Goal: Transaction & Acquisition: Subscribe to service/newsletter

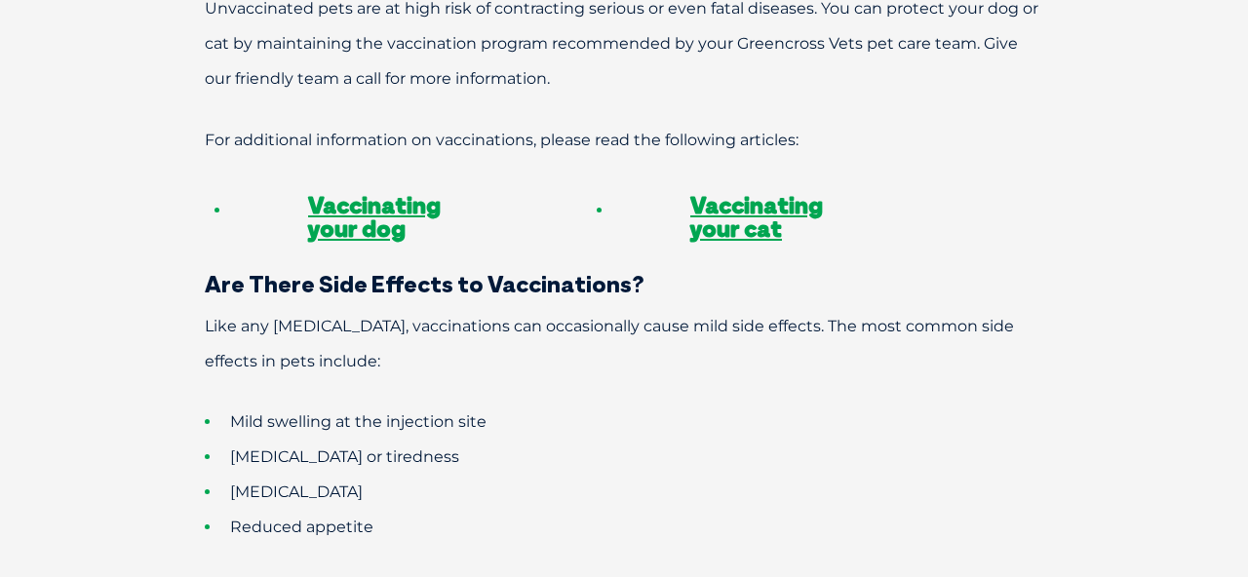
scroll to position [1689, 0]
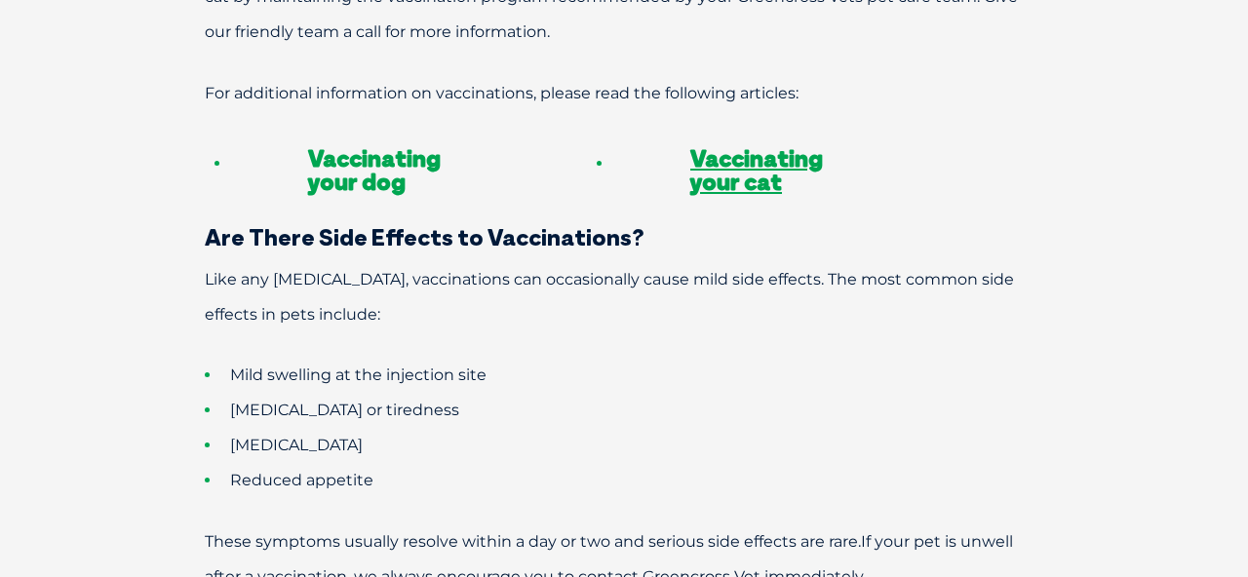
click at [364, 143] on link "Vaccinating your dog" at bounding box center [374, 169] width 133 height 53
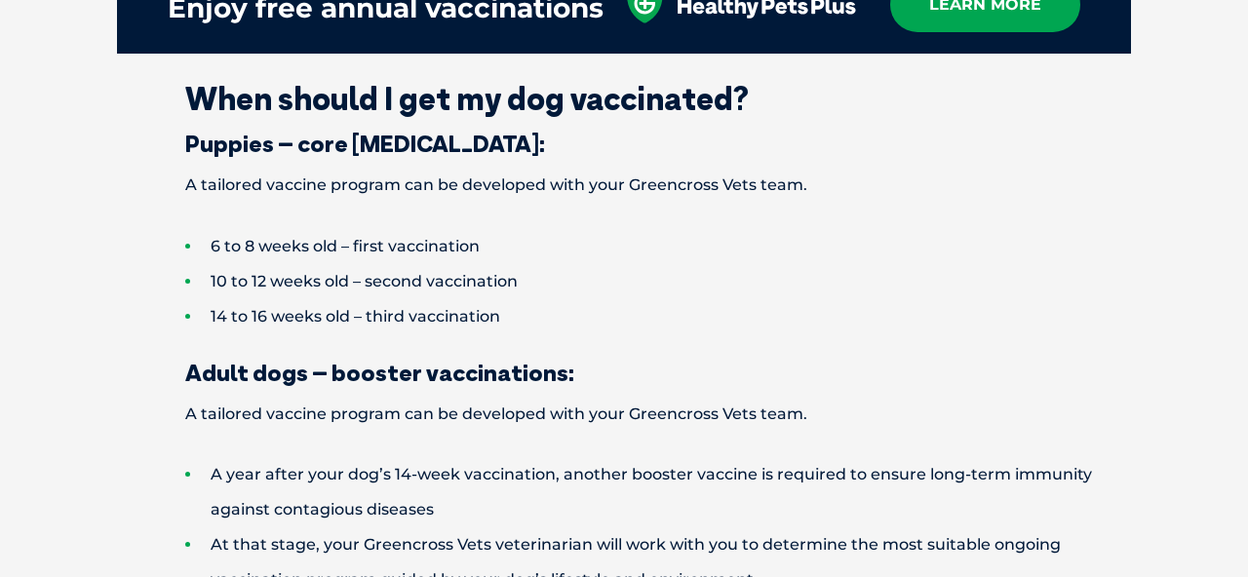
scroll to position [2381, 0]
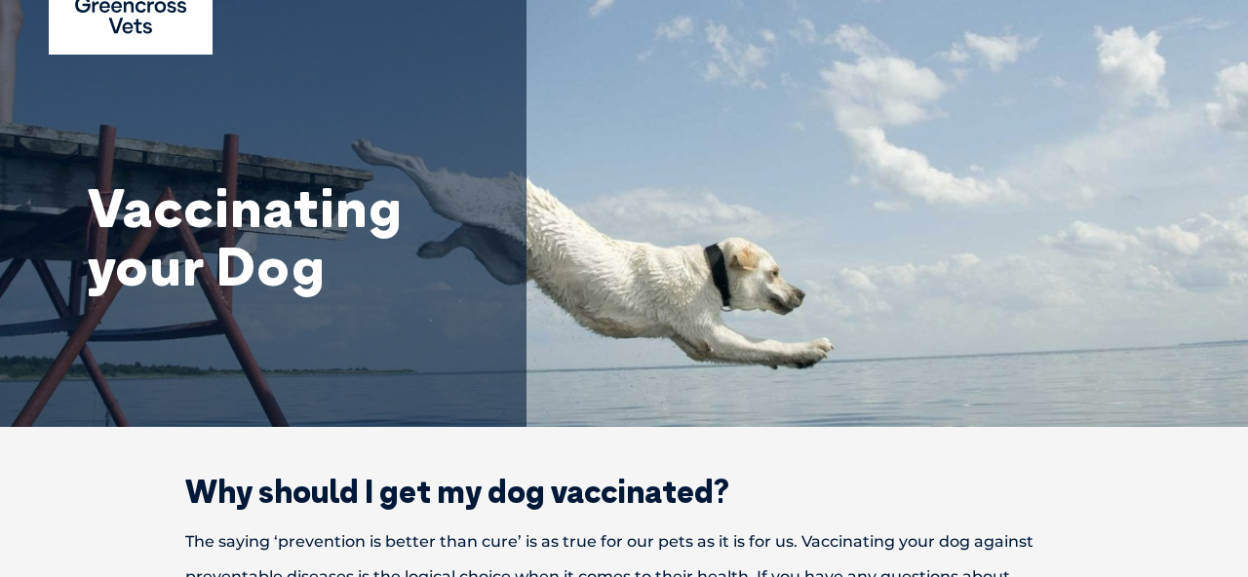
scroll to position [0, 0]
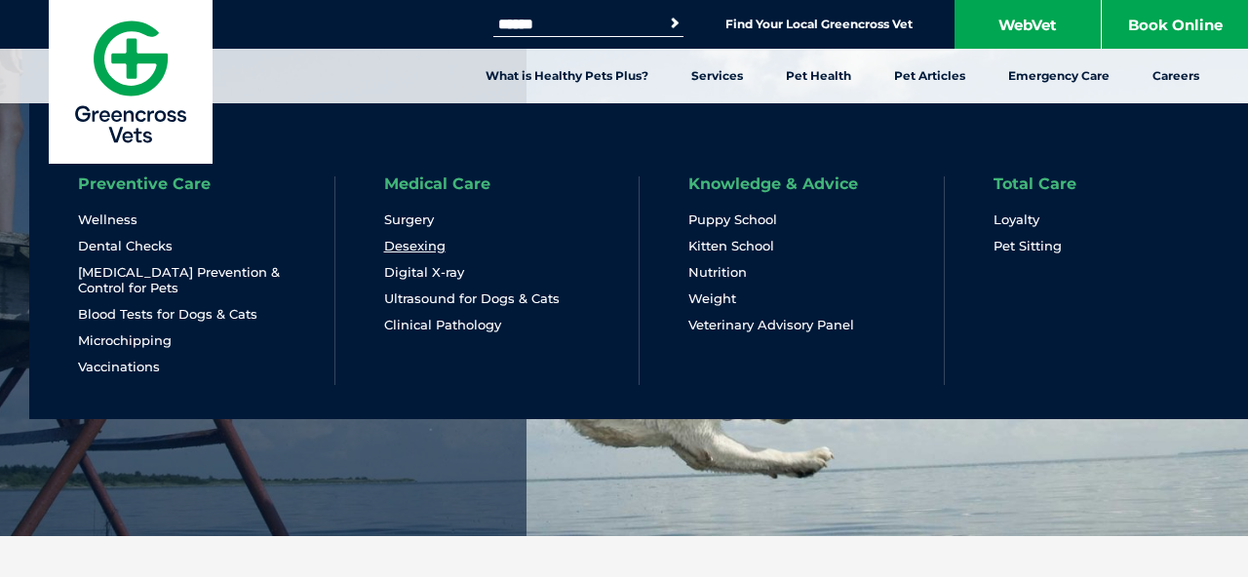
click at [414, 240] on link "Desexing" at bounding box center [414, 246] width 61 height 17
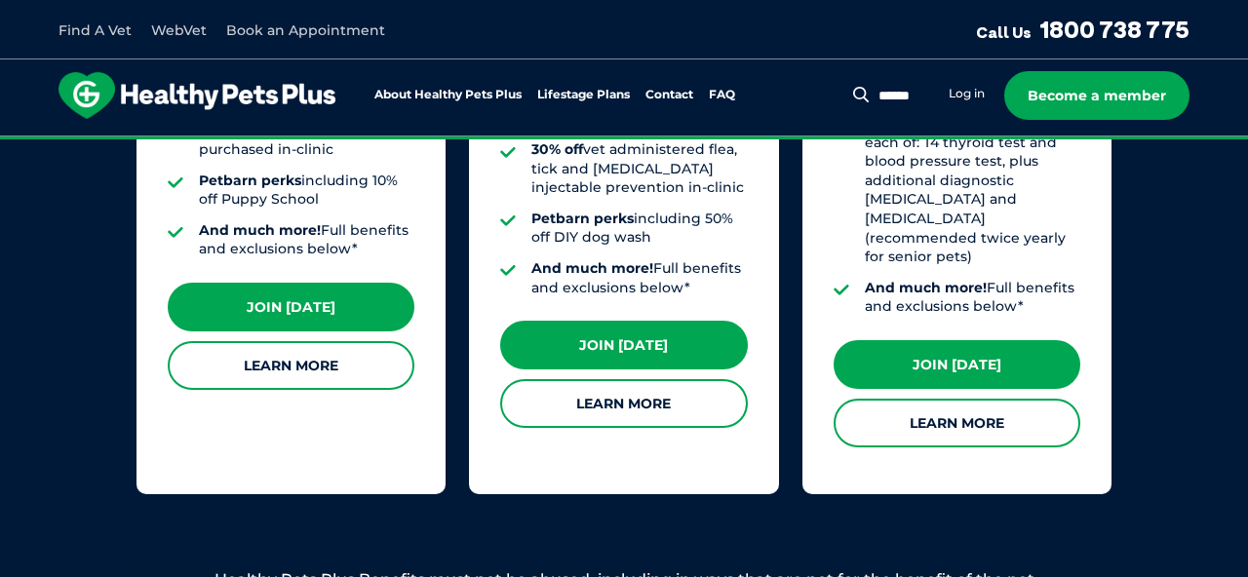
scroll to position [1969, 0]
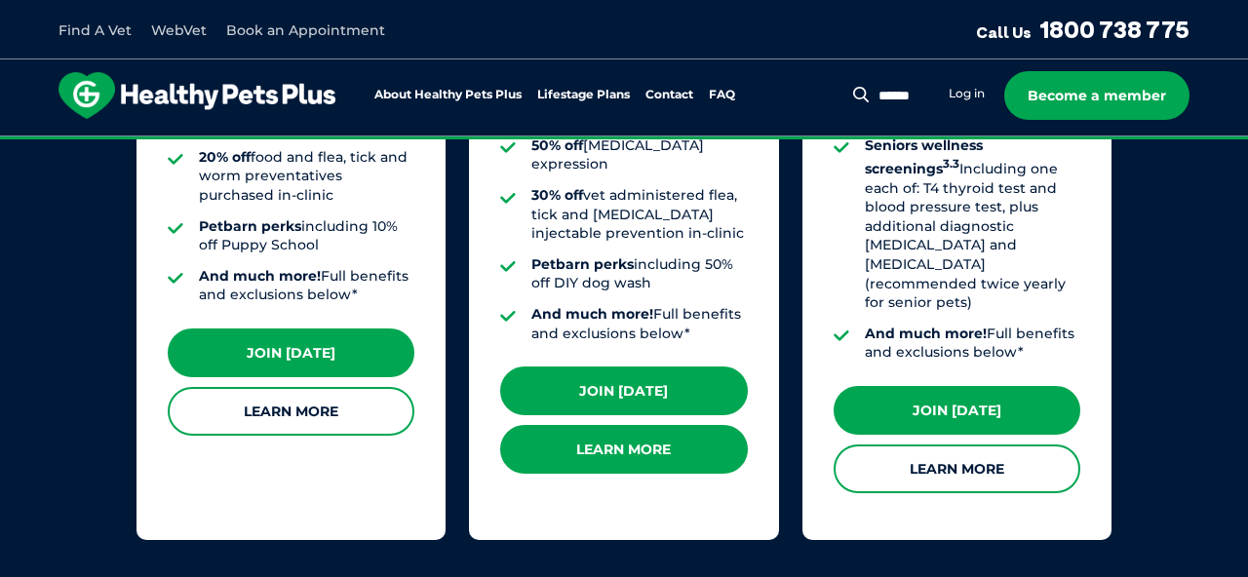
click at [629, 425] on link "Learn More" at bounding box center [623, 449] width 247 height 49
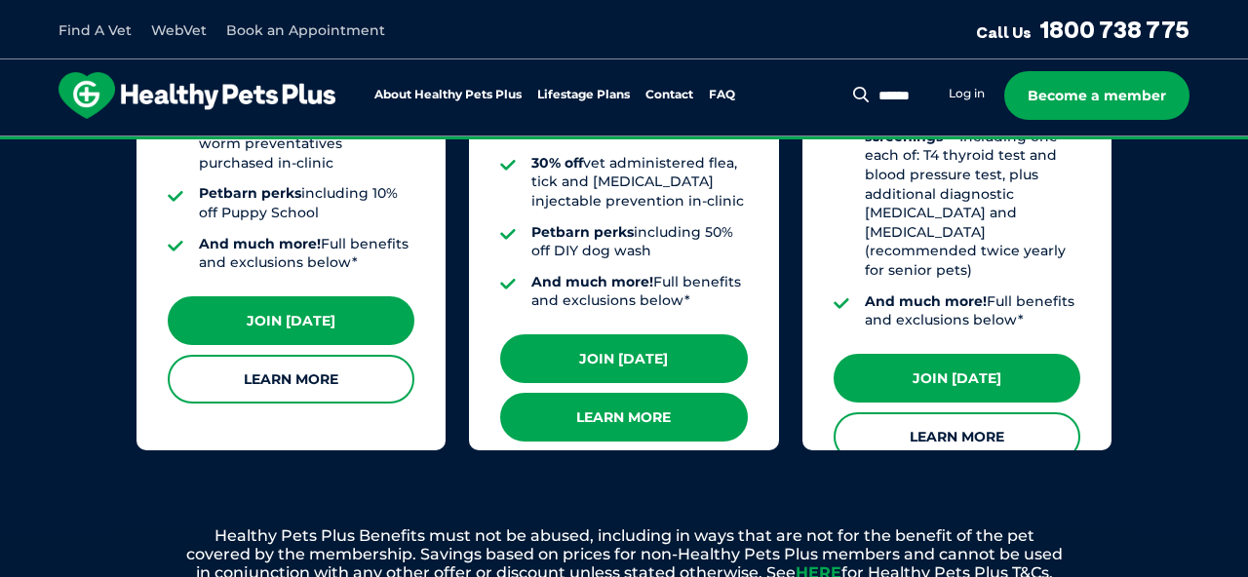
scroll to position [1937, 0]
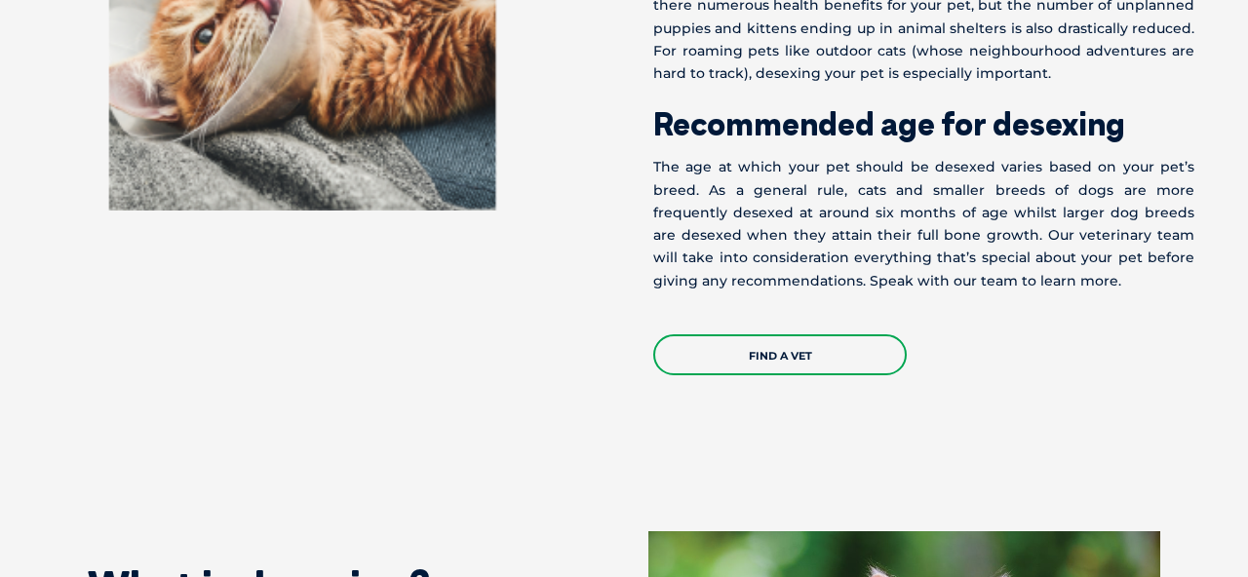
scroll to position [1033, 0]
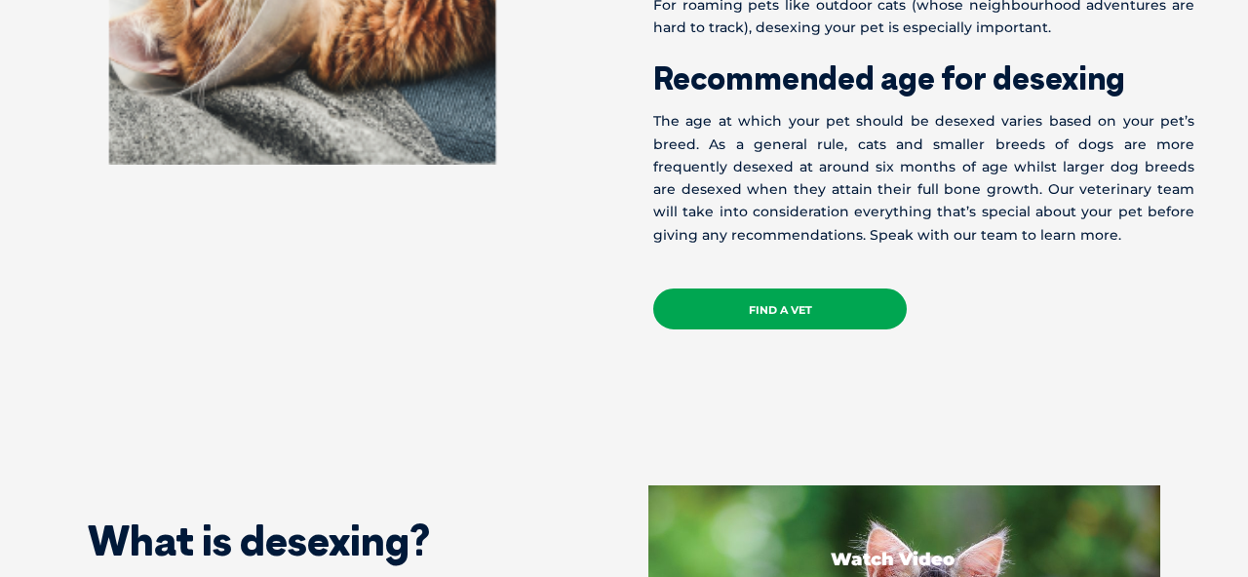
click at [764, 317] on link "Find a Vet" at bounding box center [780, 309] width 254 height 41
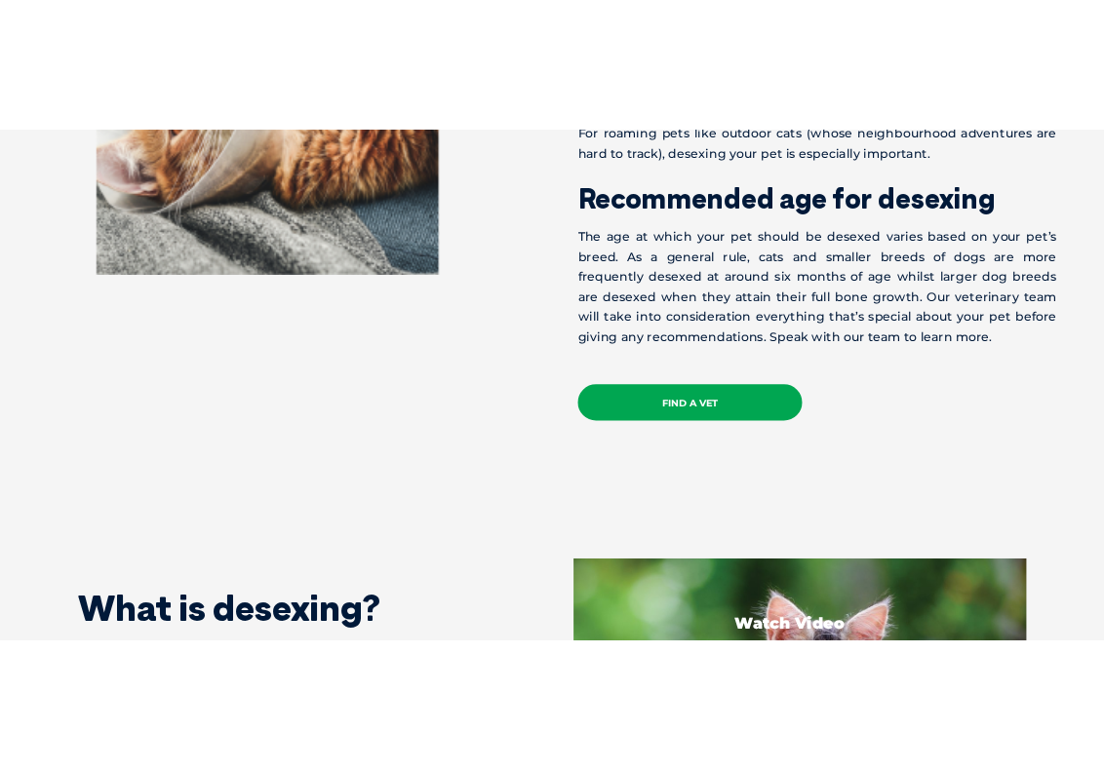
scroll to position [1074, 0]
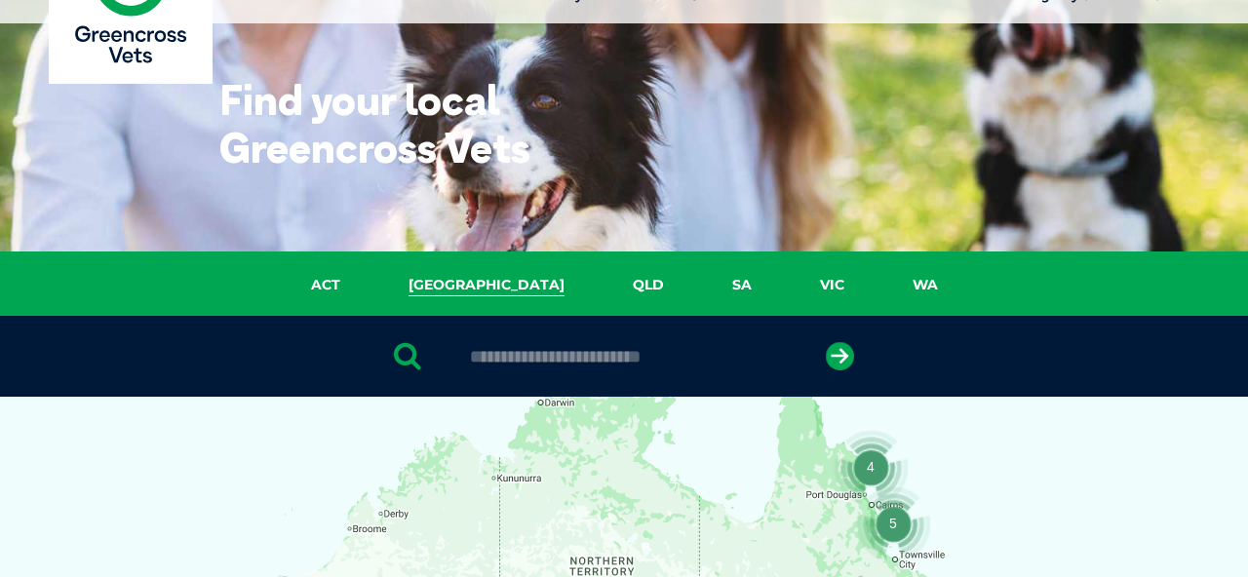
scroll to position [80, 0]
click at [488, 276] on link "NSW" at bounding box center [486, 285] width 224 height 22
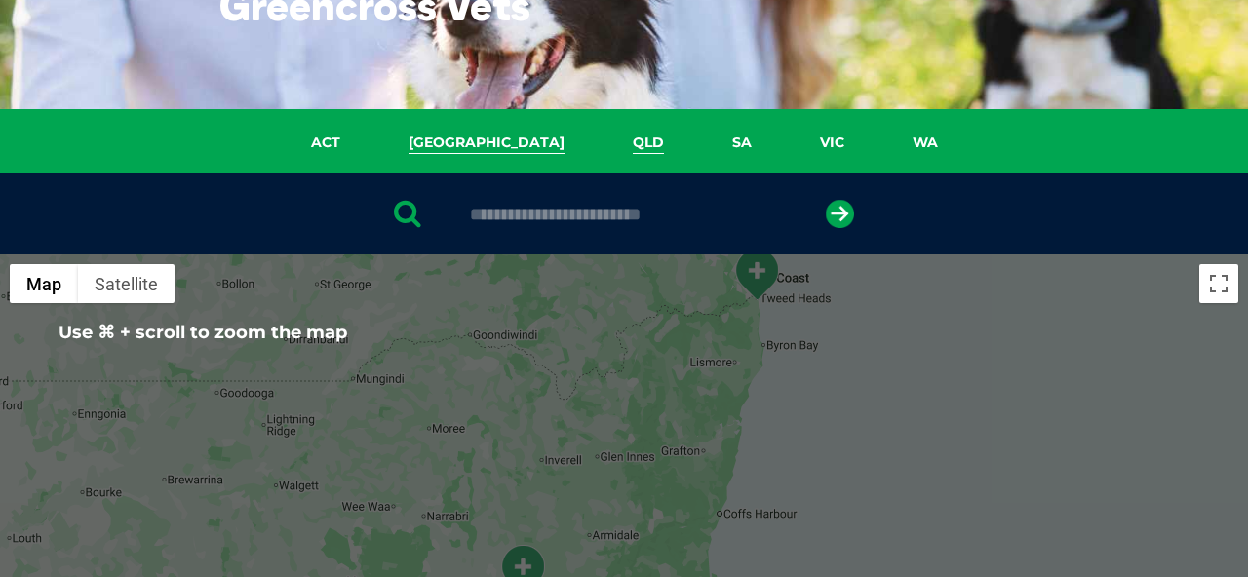
scroll to position [158, 0]
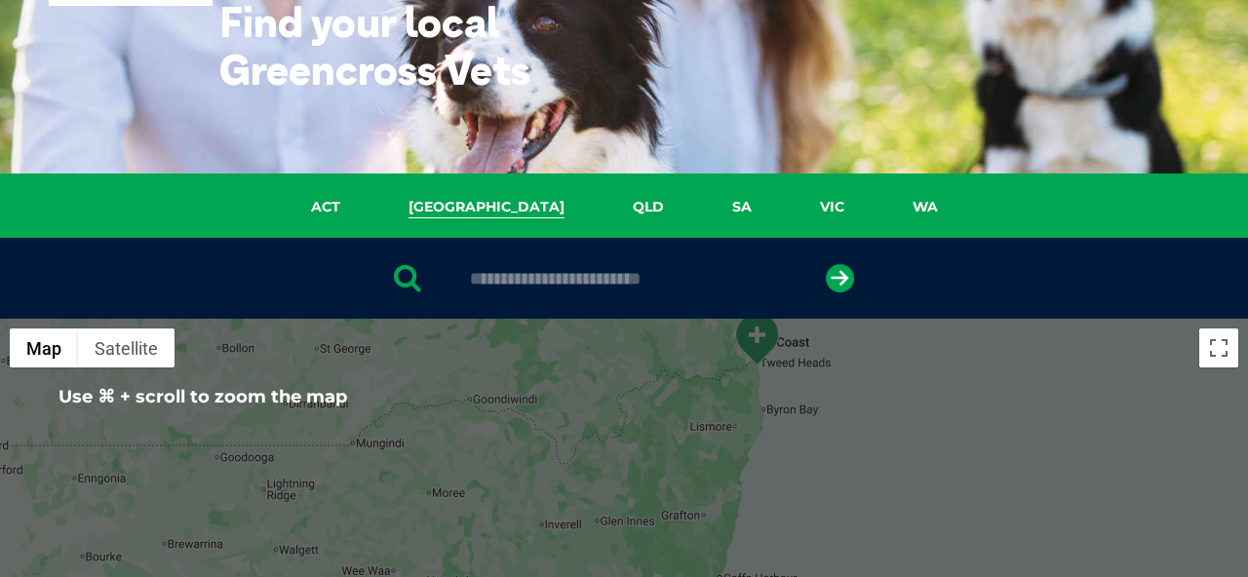
click at [636, 282] on input "text" at bounding box center [623, 279] width 327 height 20
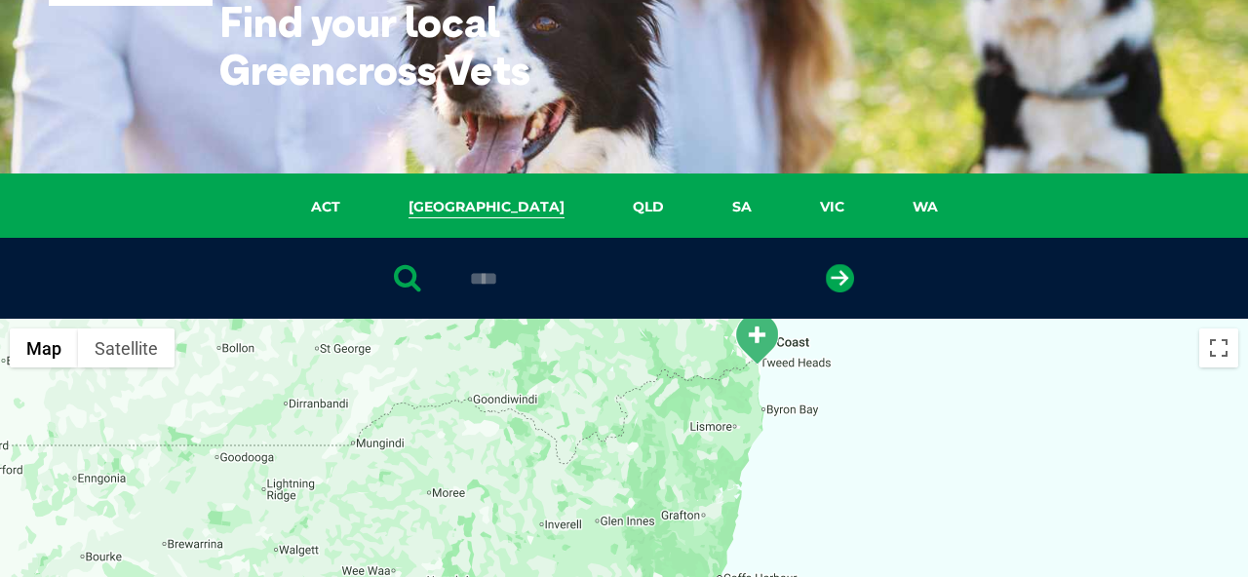
type input "****"
click at [826, 264] on button "submit" at bounding box center [840, 278] width 28 height 28
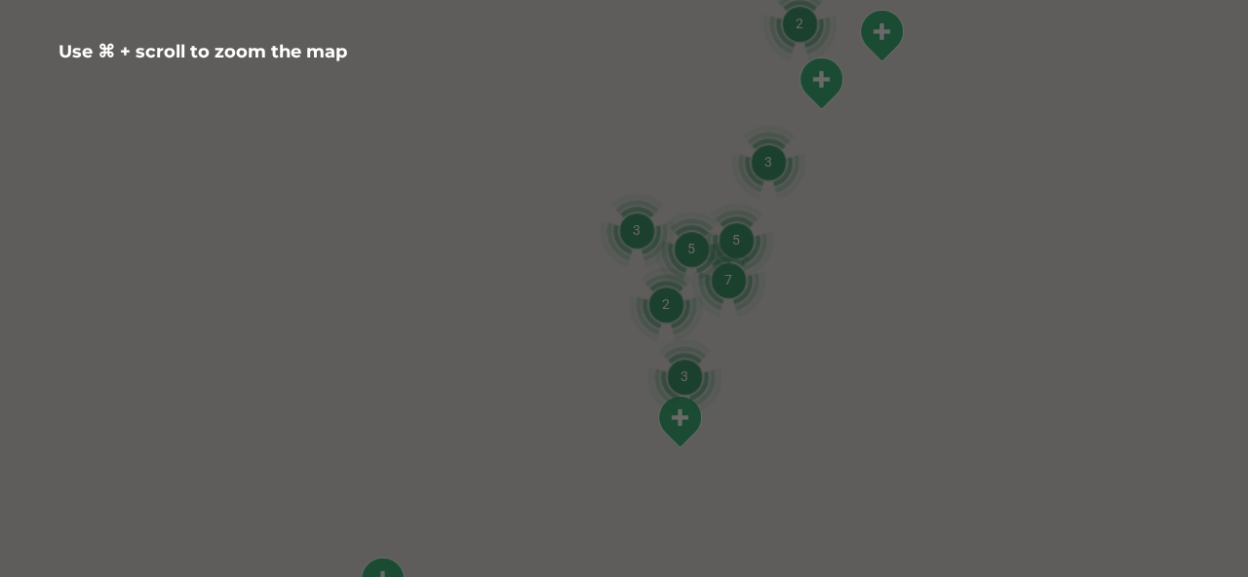
scroll to position [505, 0]
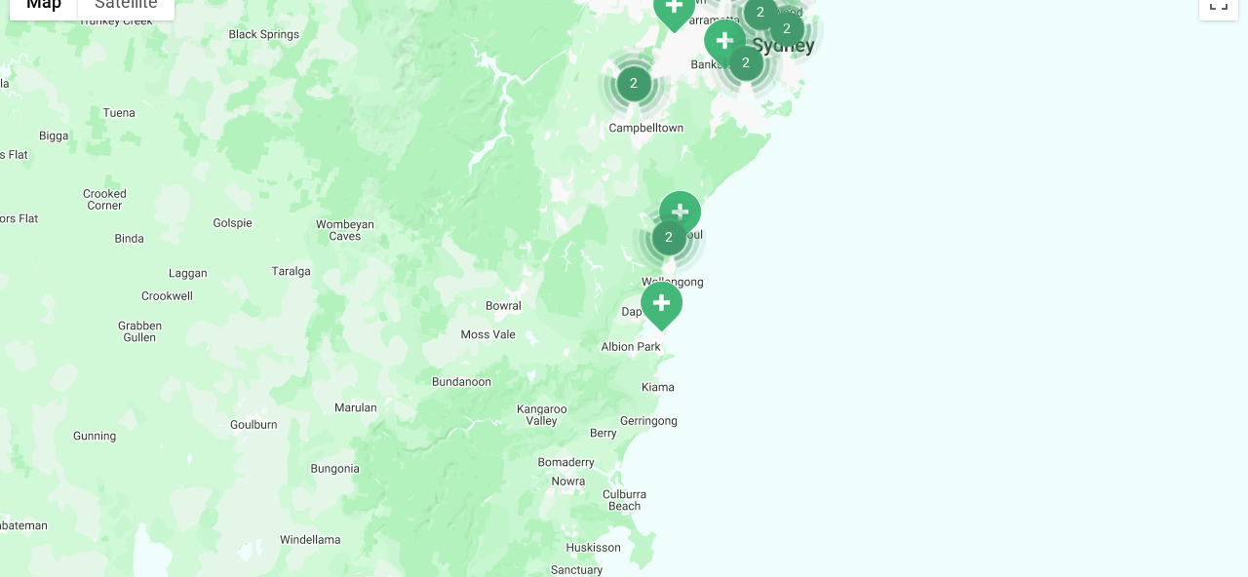
drag, startPoint x: 703, startPoint y: 416, endPoint x: 718, endPoint y: 188, distance: 228.7
click at [718, 188] on div at bounding box center [624, 348] width 1248 height 753
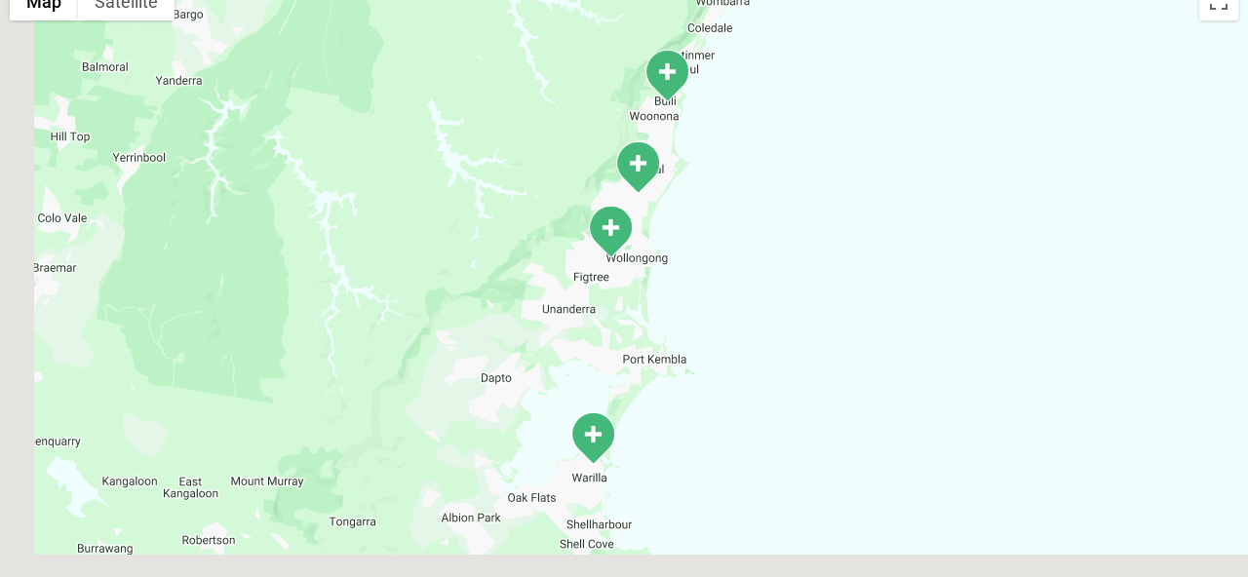
drag, startPoint x: 717, startPoint y: 190, endPoint x: 838, endPoint y: -142, distance: 353.9
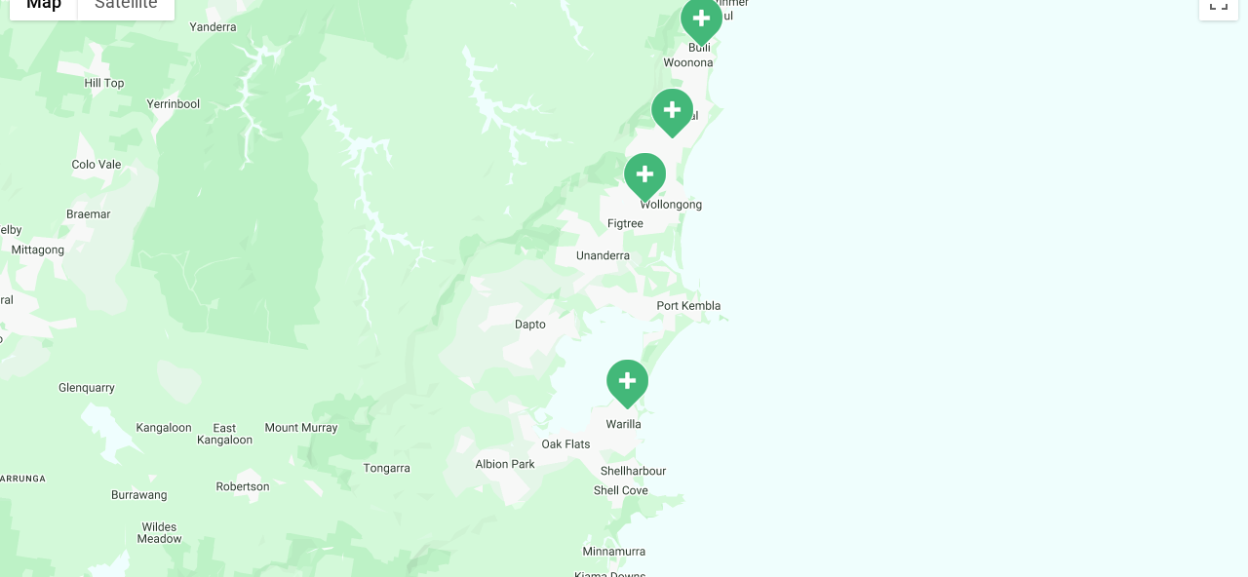
click at [649, 192] on img "Crown Street" at bounding box center [644, 178] width 49 height 54
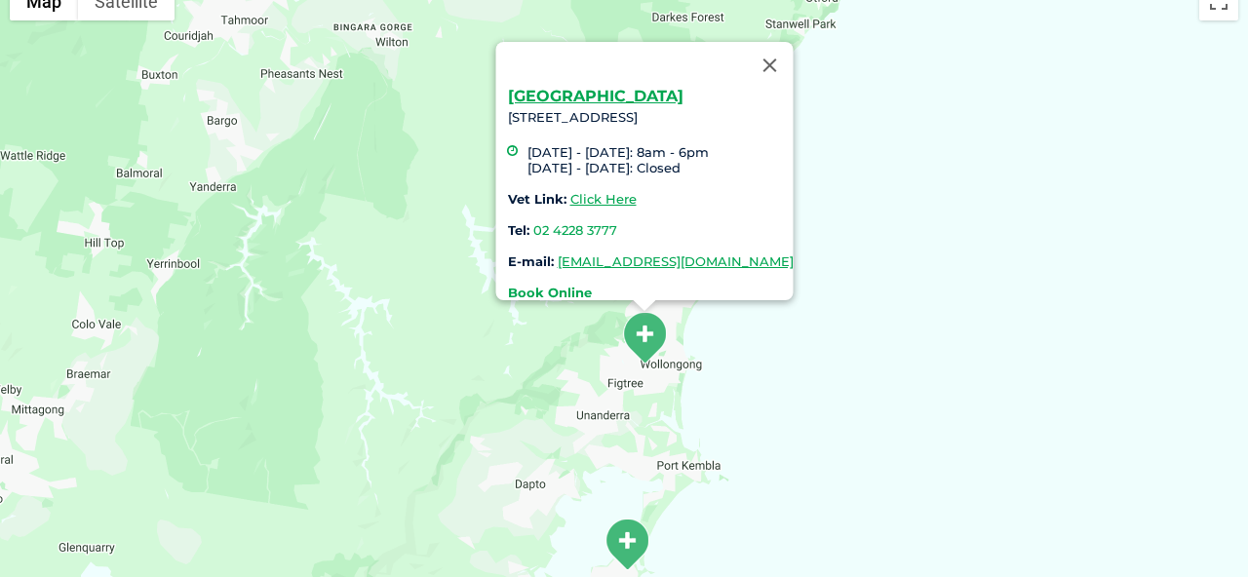
click at [517, 285] on strong "Book Online" at bounding box center [550, 293] width 84 height 16
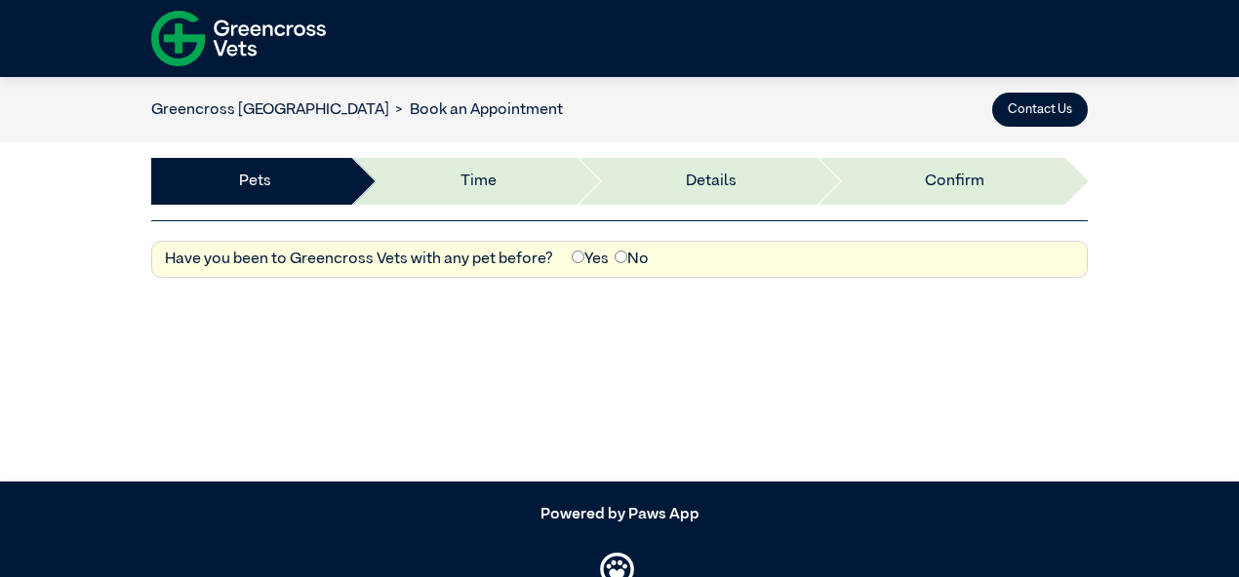
click at [591, 258] on label "Yes" at bounding box center [589, 259] width 37 height 23
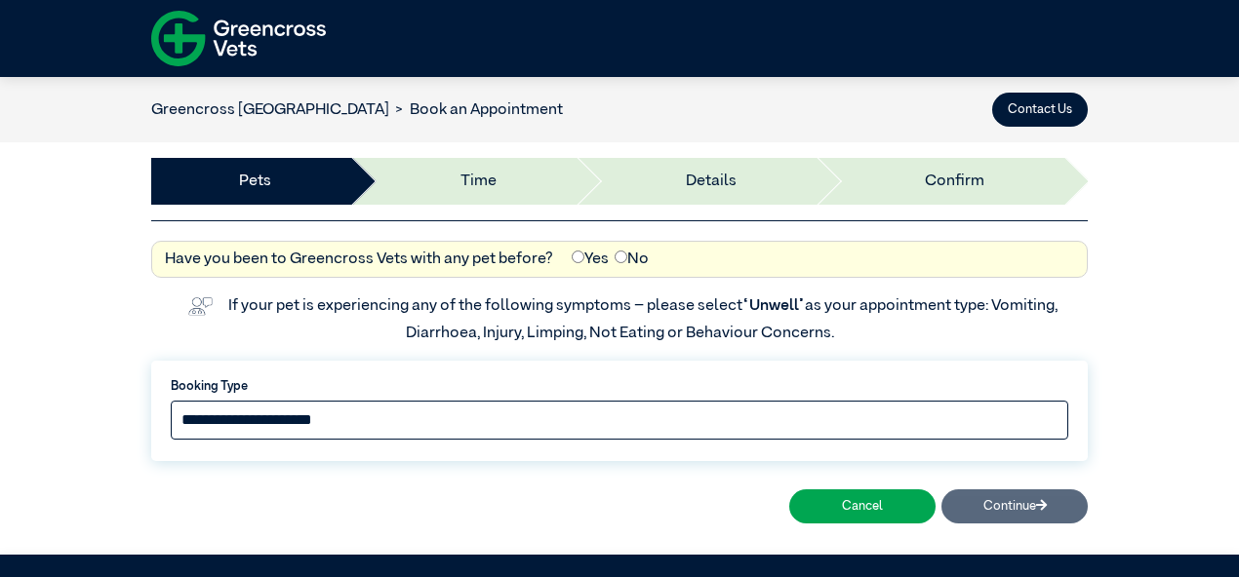
click at [527, 433] on select "**********" at bounding box center [619, 420] width 897 height 39
select select "*****"
click at [171, 401] on select "**********" at bounding box center [619, 420] width 897 height 39
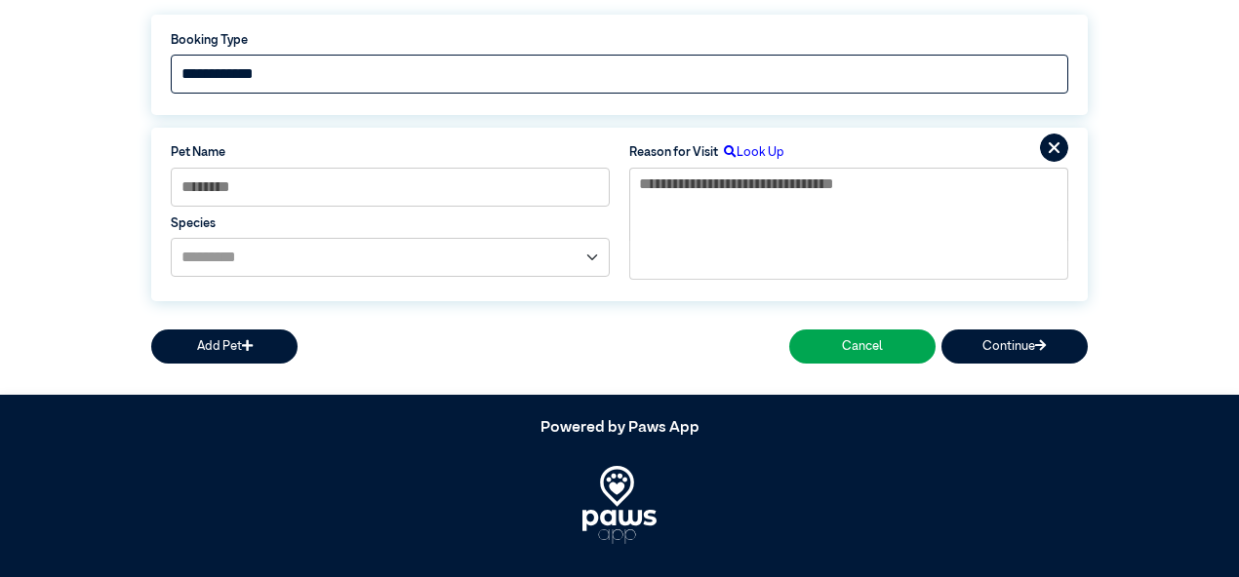
scroll to position [336, 0]
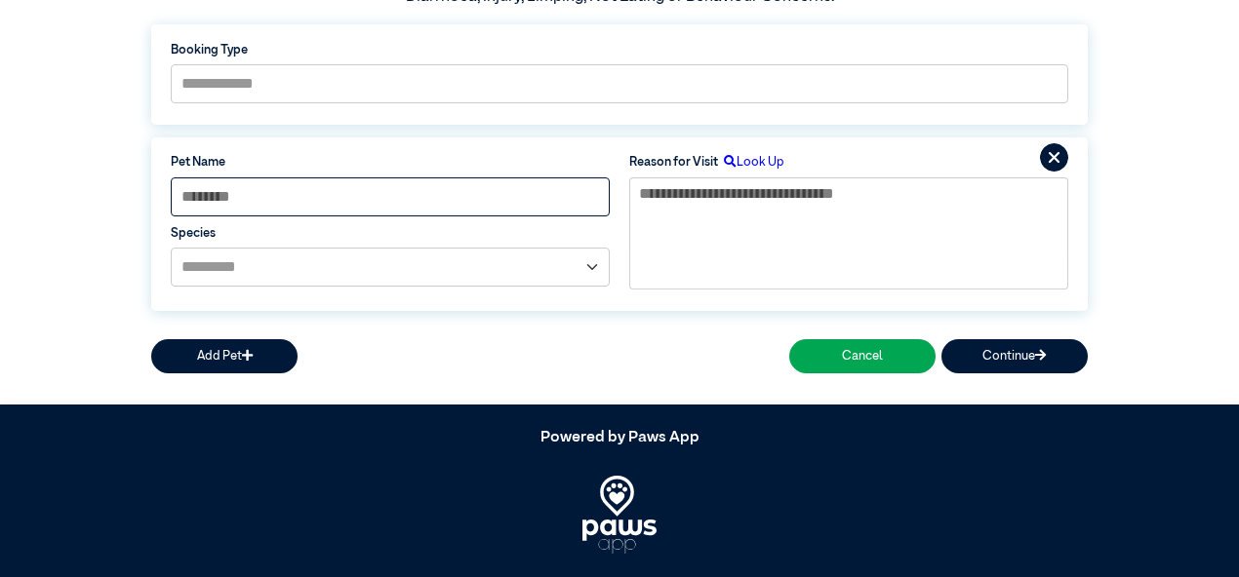
click at [529, 207] on input at bounding box center [390, 196] width 439 height 39
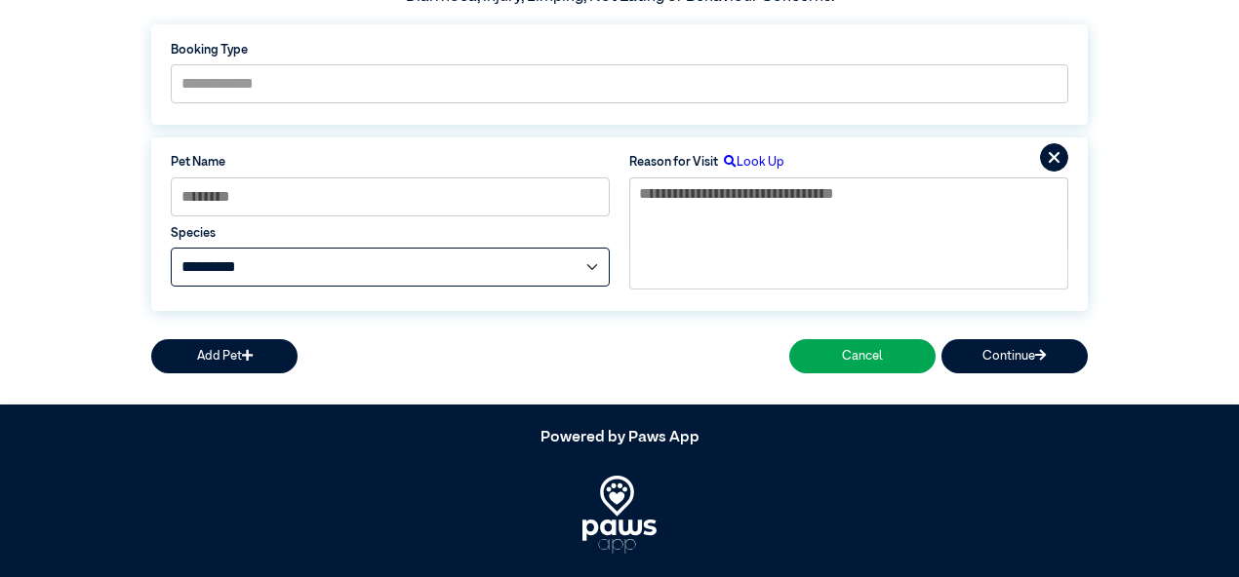
click at [537, 273] on select "**********" at bounding box center [390, 267] width 439 height 39
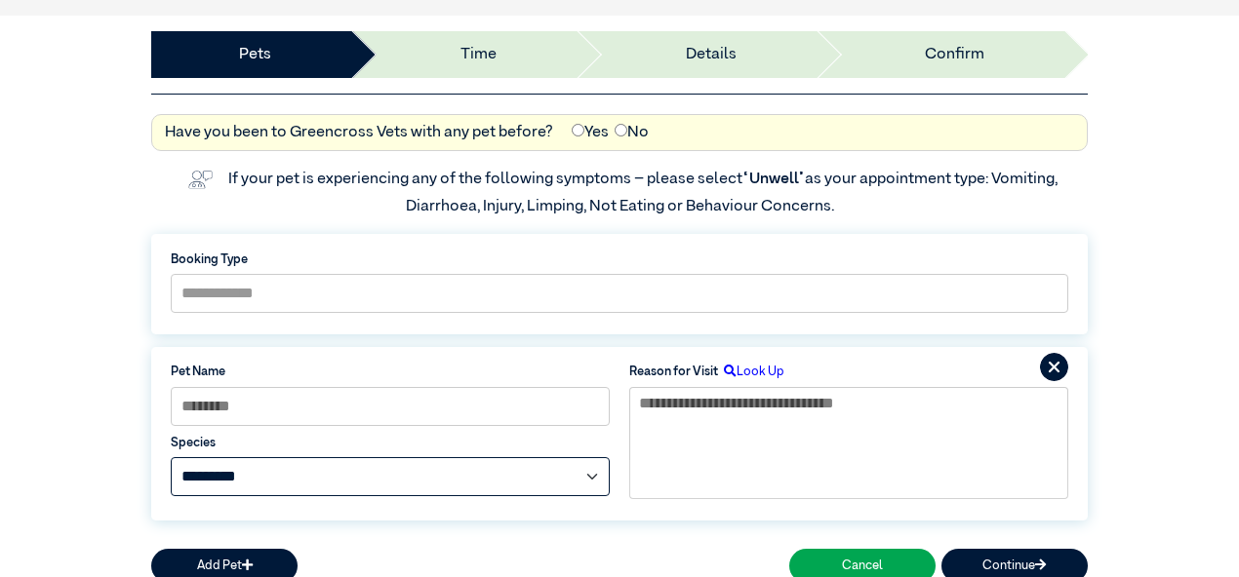
scroll to position [0, 0]
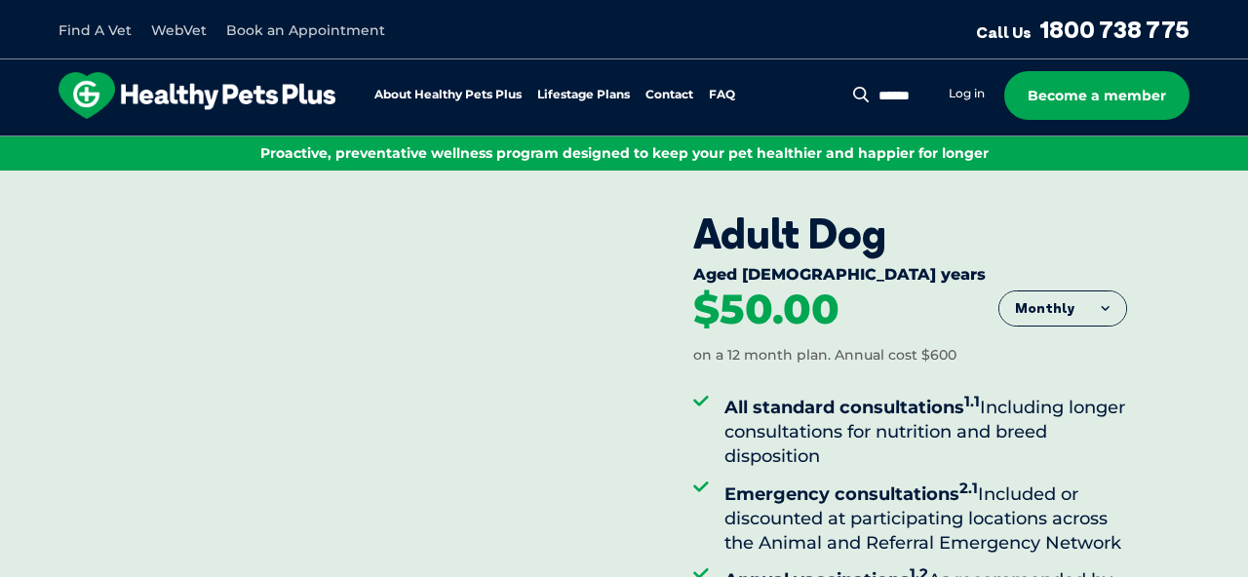
click at [1098, 301] on button "Monthly" at bounding box center [1063, 309] width 127 height 35
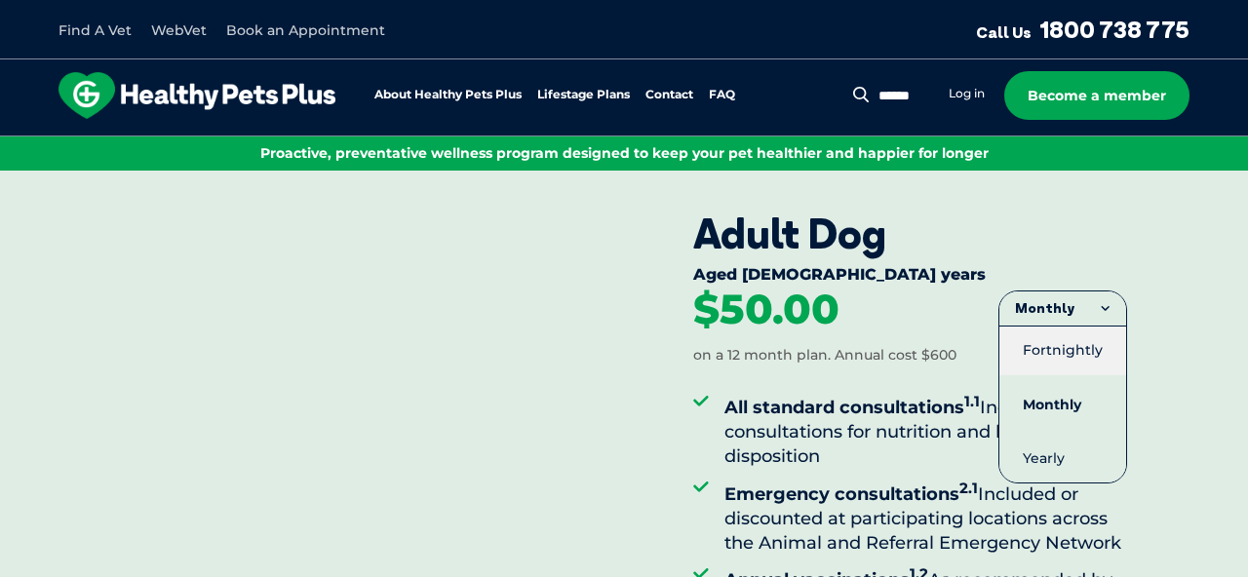
click at [1077, 353] on li "Fortnightly" at bounding box center [1063, 350] width 127 height 49
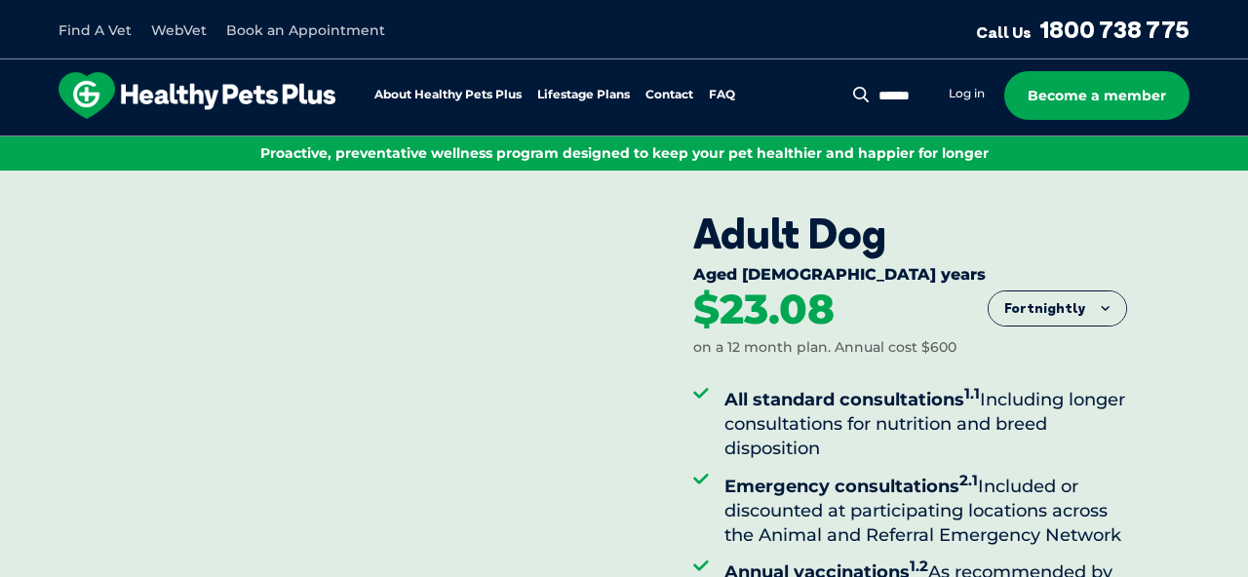
click at [1080, 295] on button "Fortnightly" at bounding box center [1058, 309] width 138 height 35
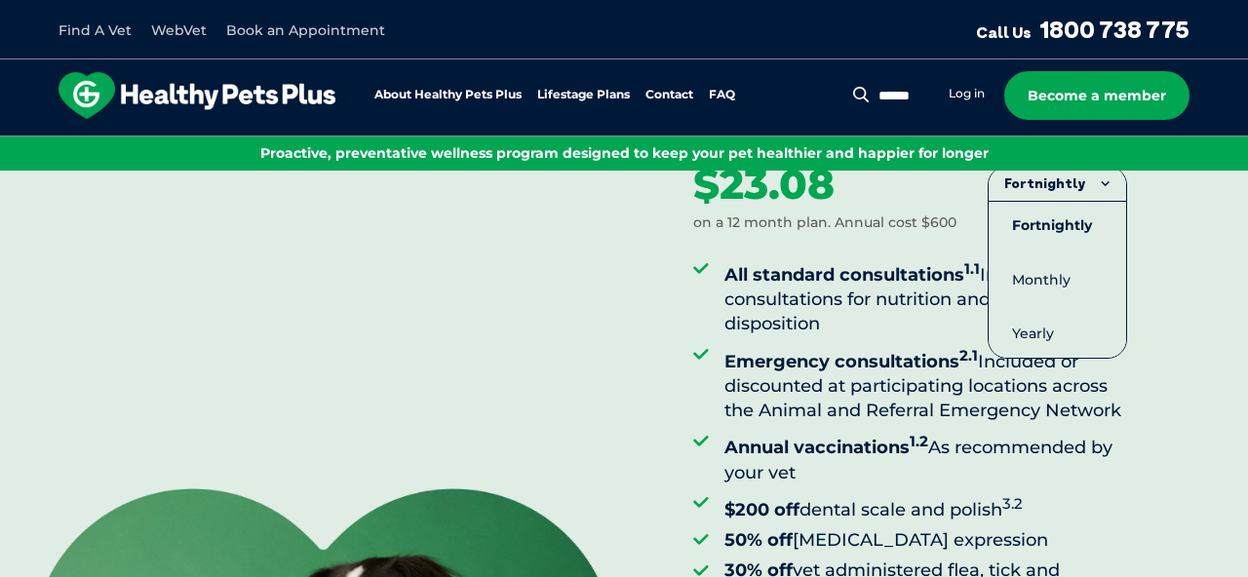
click at [1201, 325] on div "Adult Dog Aged [DEMOGRAPHIC_DATA] years Fortnightly Fortnightly Monthly Yearly …" at bounding box center [970, 464] width 555 height 837
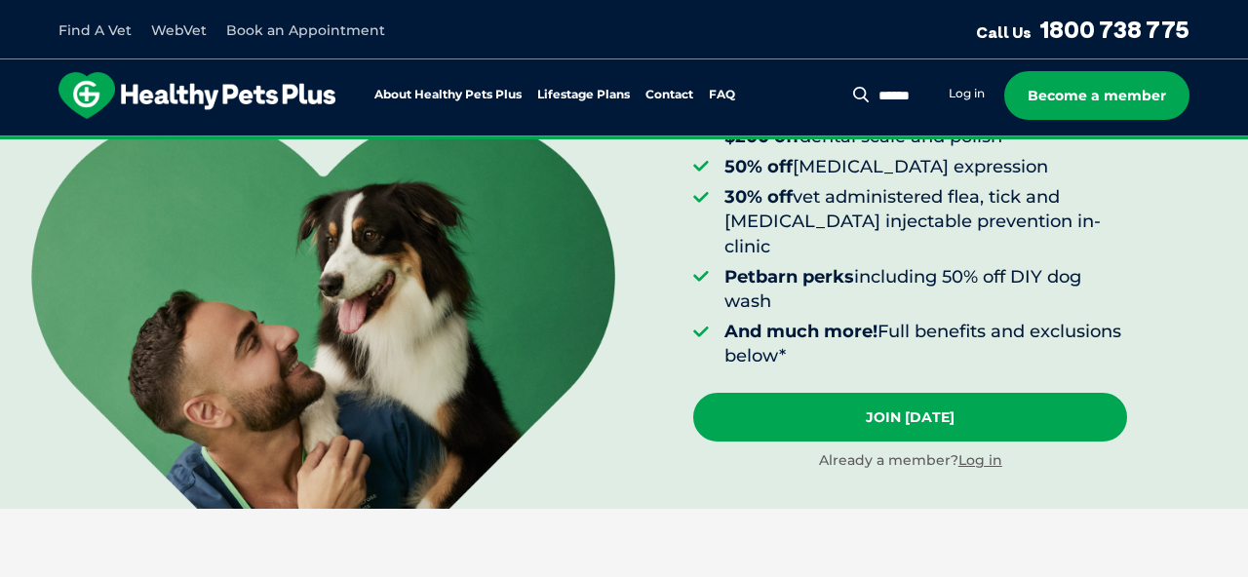
scroll to position [495, 0]
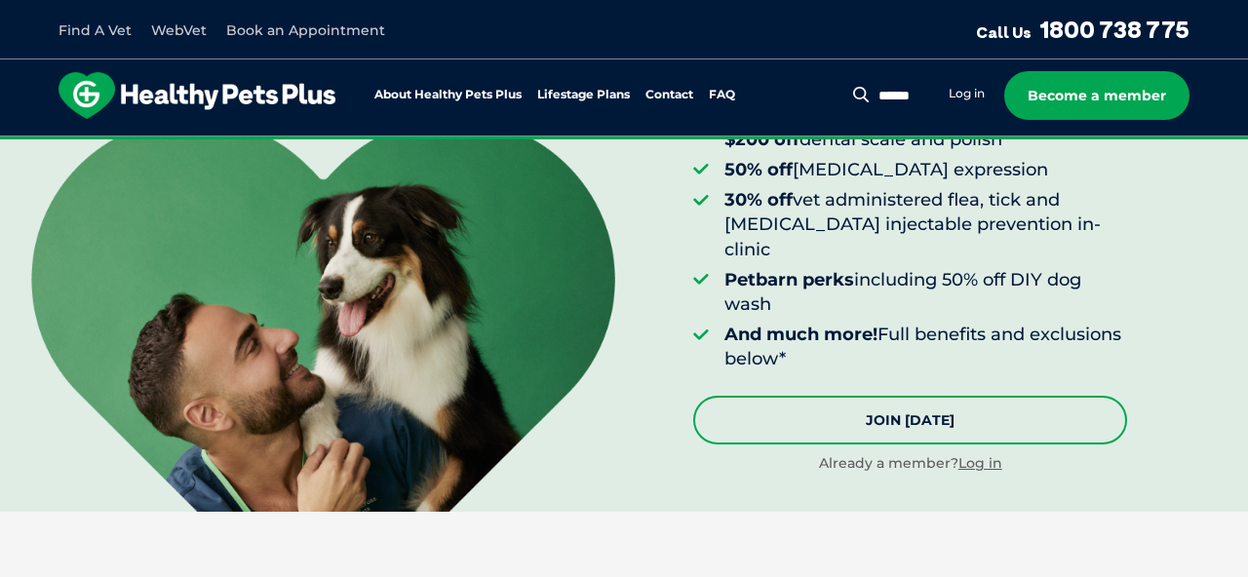
click at [1063, 396] on link "Join [DATE]" at bounding box center [910, 420] width 434 height 49
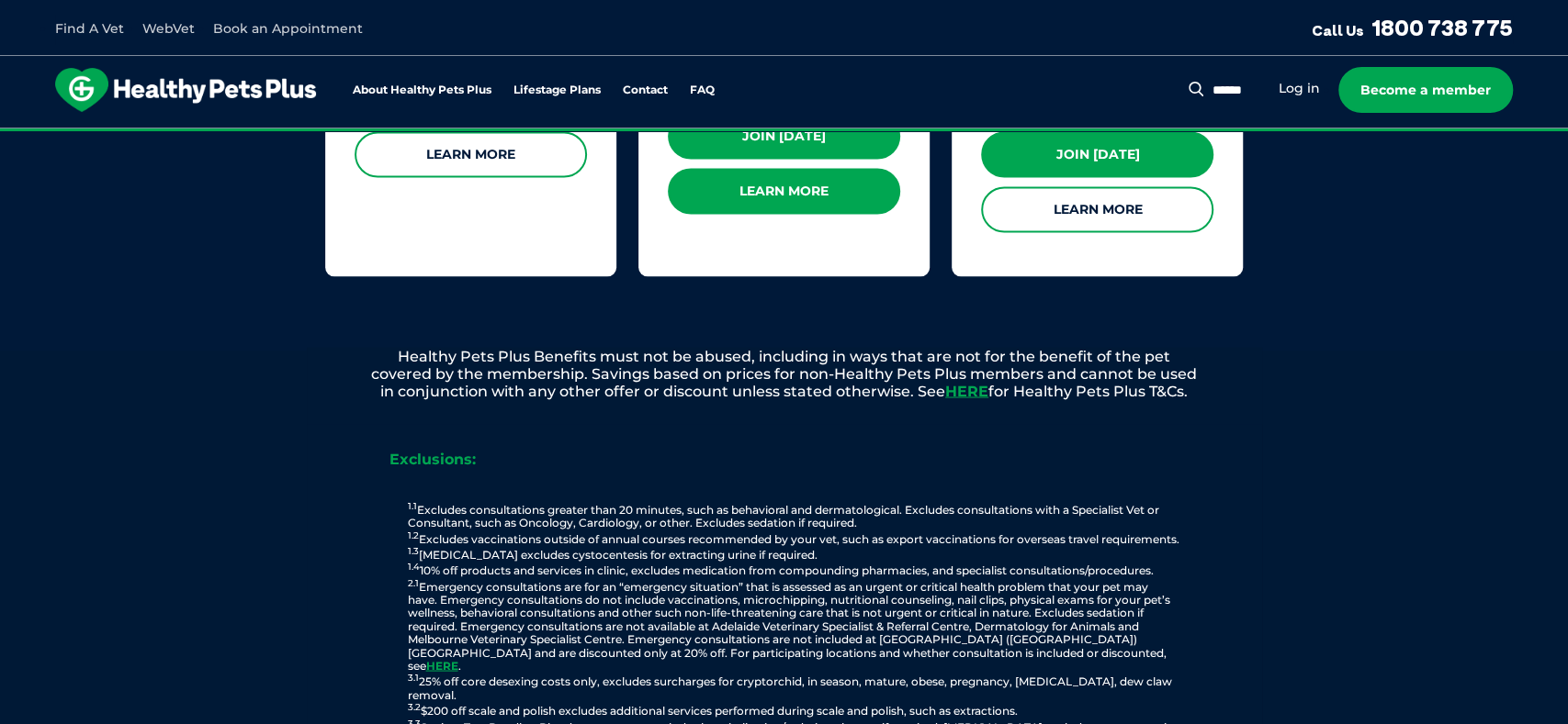
scroll to position [2094, 0]
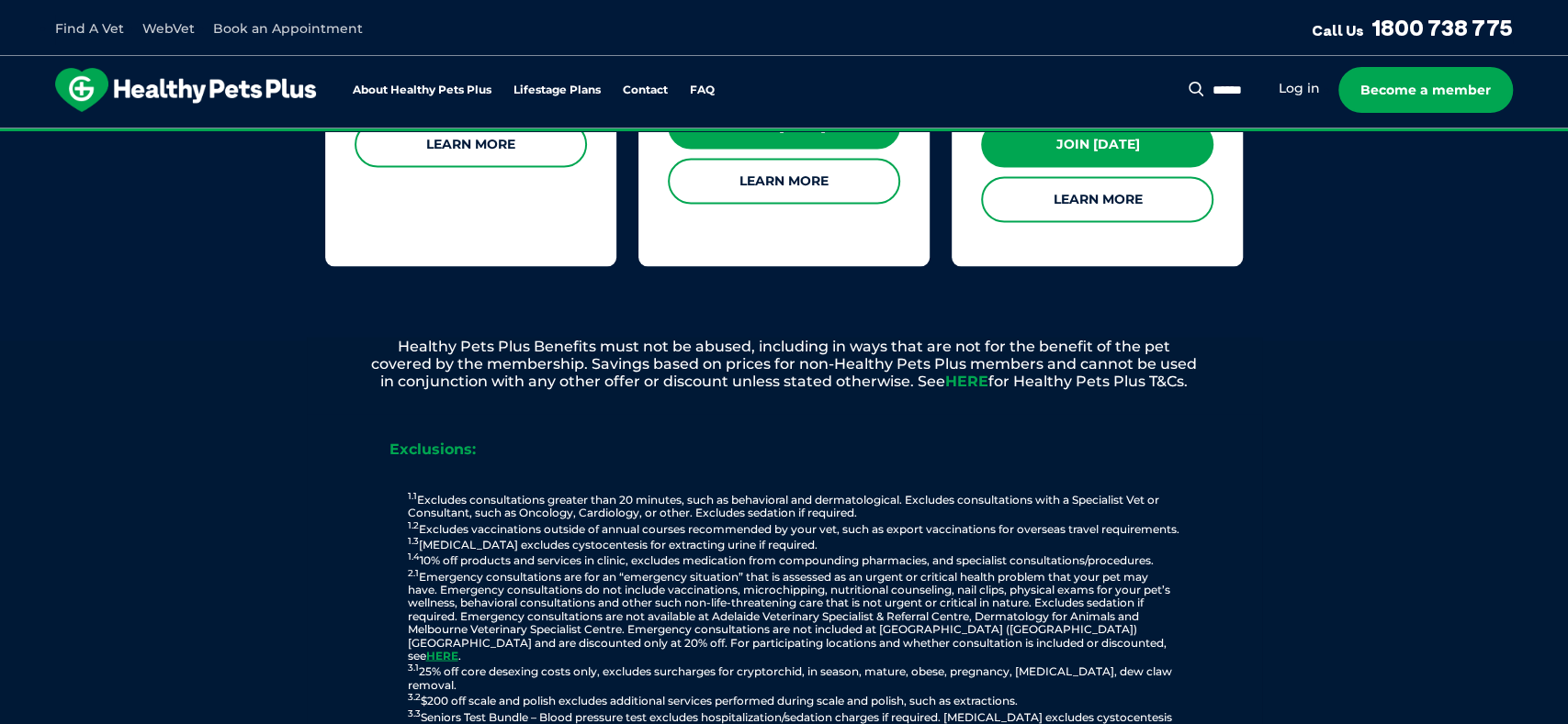
click at [979, 372] on link "HERE" at bounding box center [967, 380] width 43 height 18
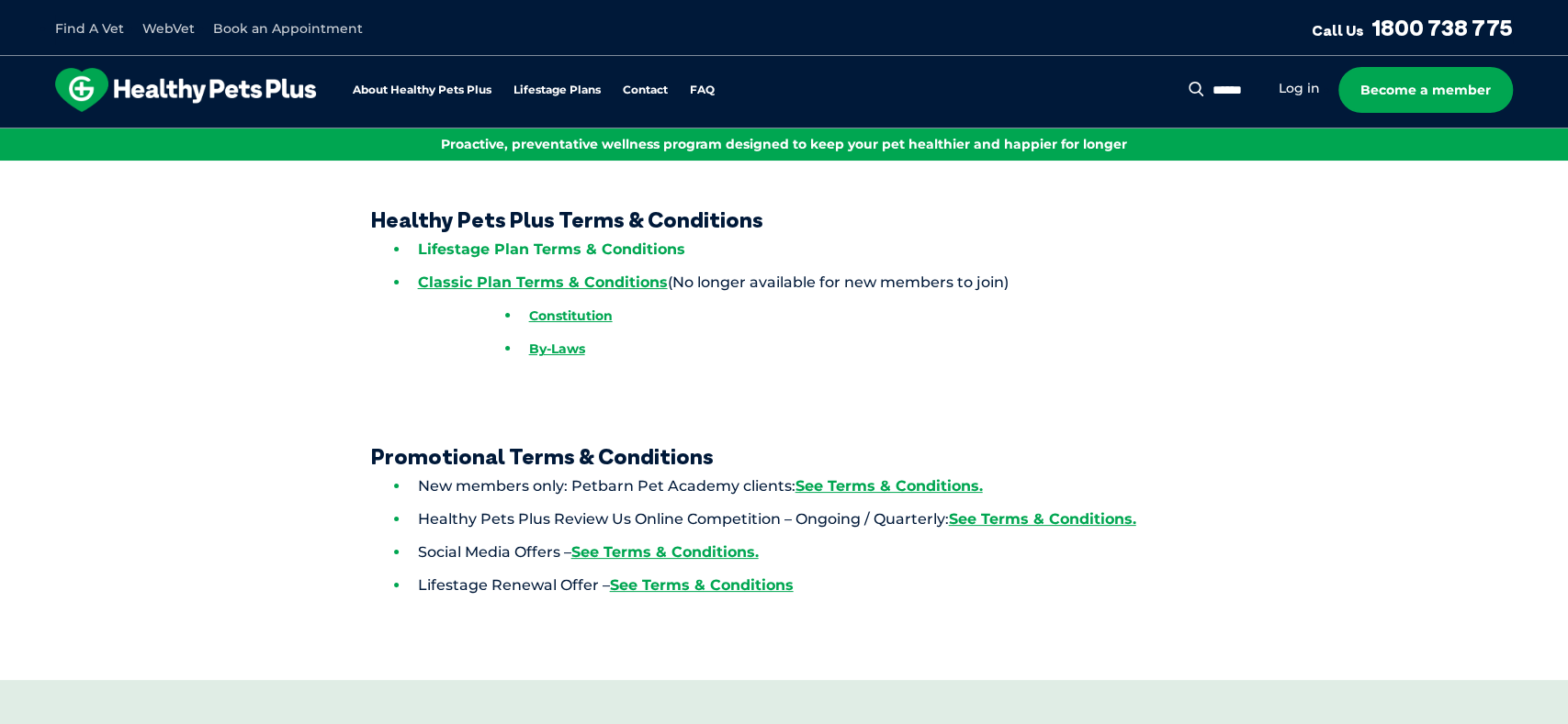
click at [587, 245] on link "Lifestage Plan Terms & Conditions" at bounding box center [552, 249] width 267 height 18
click at [390, 89] on link "About Healthy Pets Plus" at bounding box center [421, 90] width 138 height 12
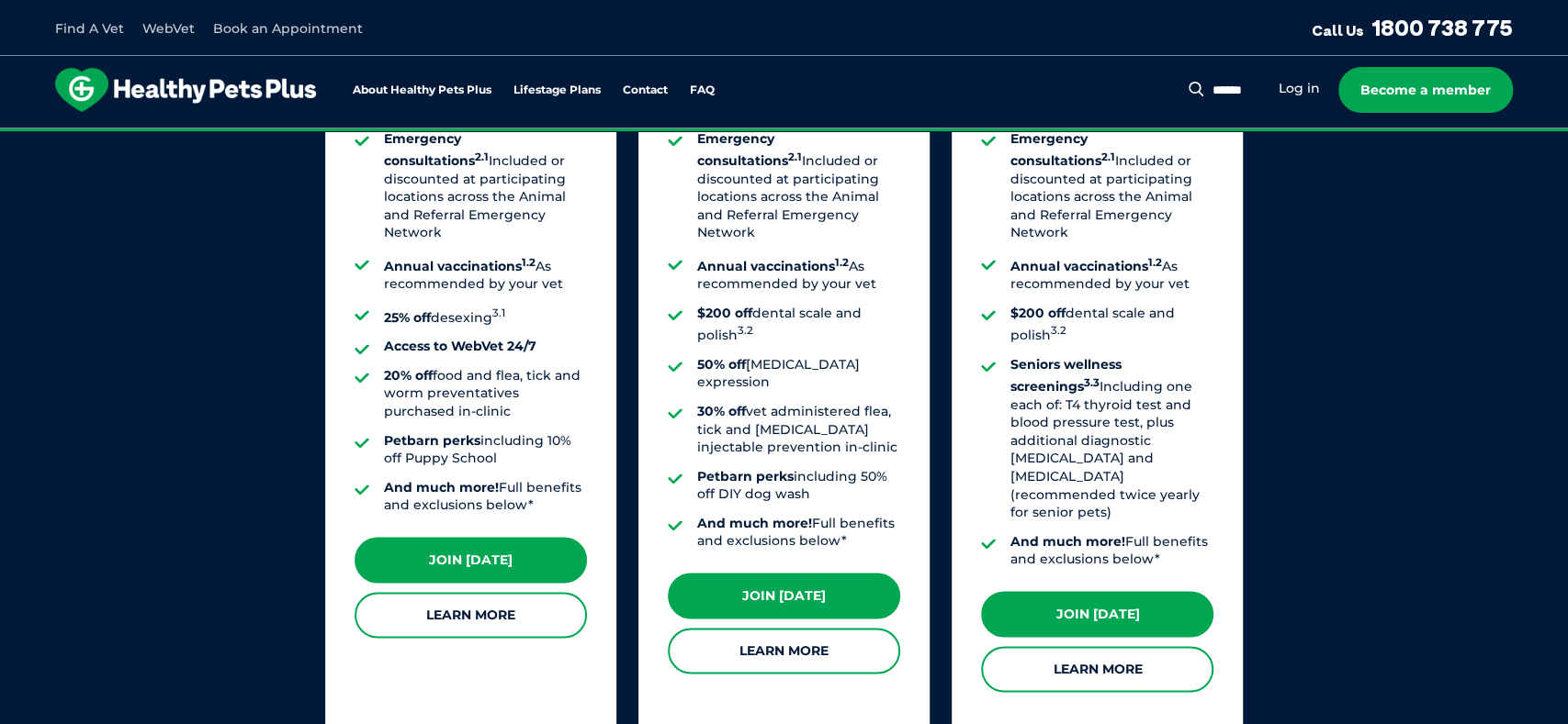
scroll to position [1647, 0]
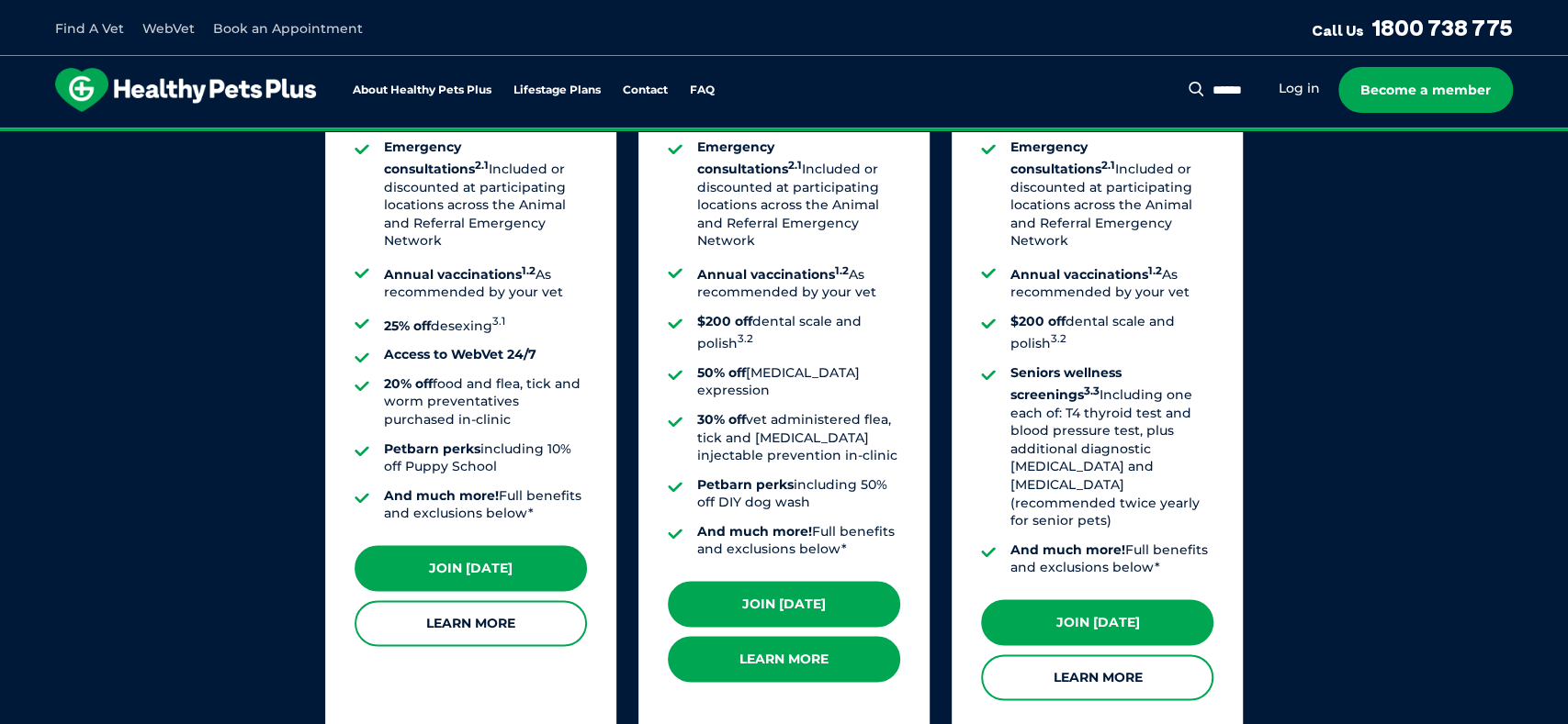
click at [800, 636] on link "Learn More" at bounding box center [784, 659] width 233 height 46
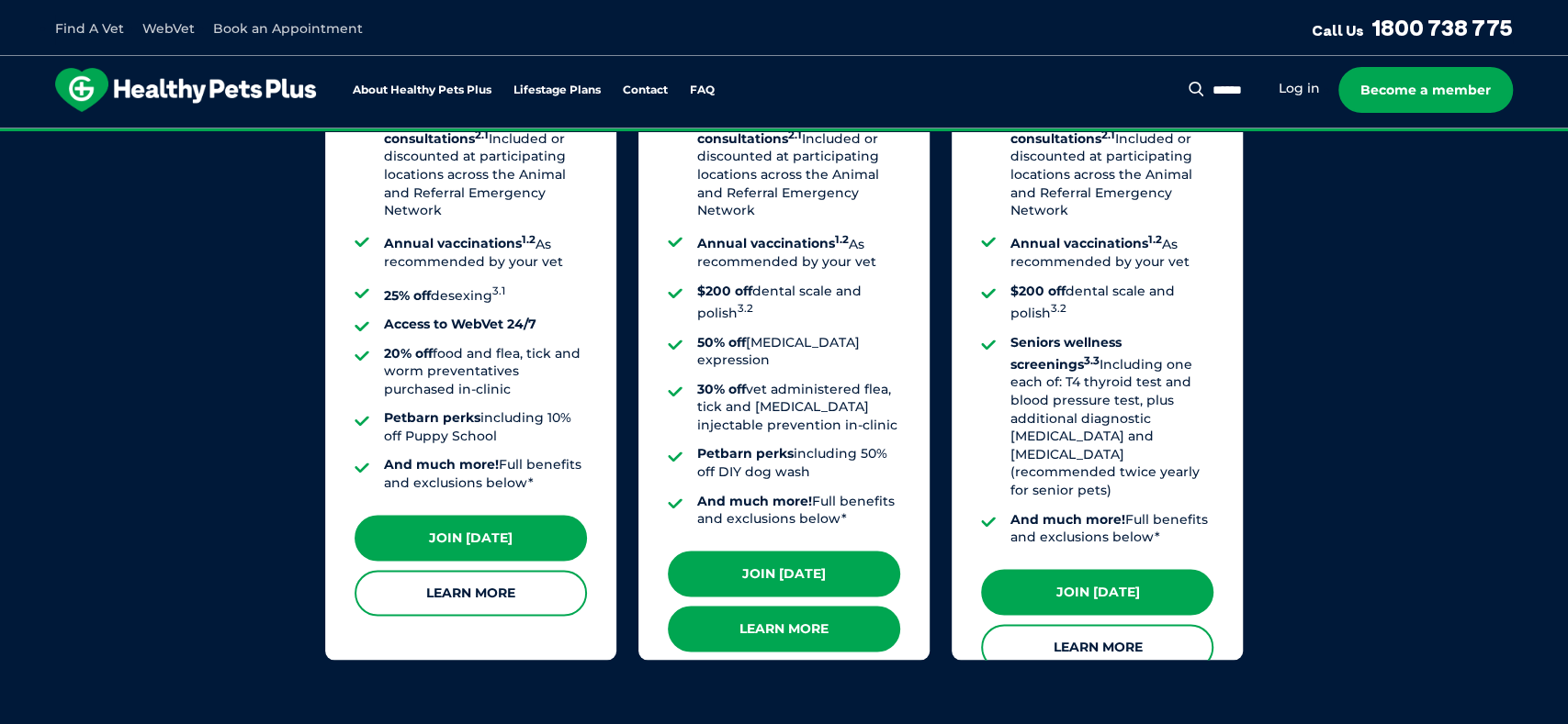
scroll to position [1616, 0]
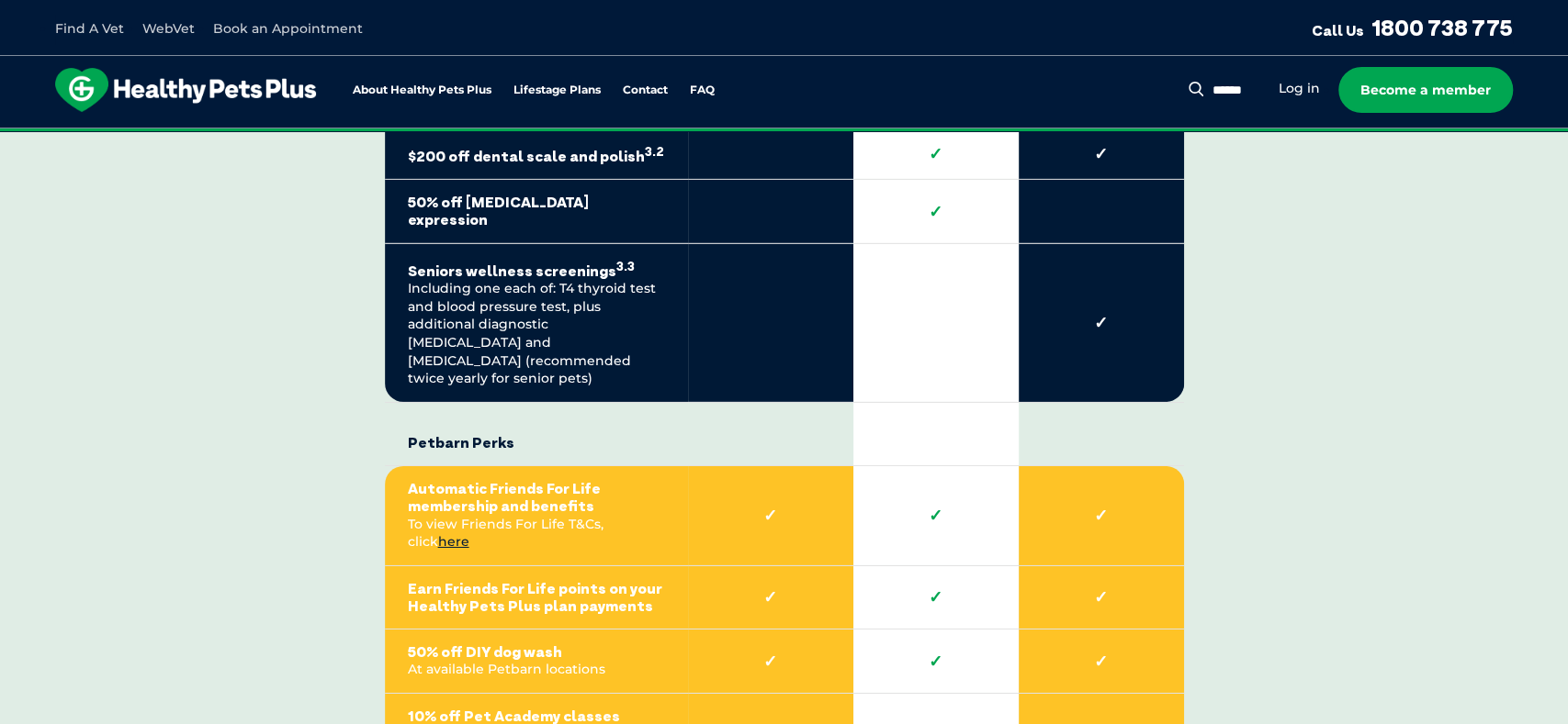
scroll to position [3875, 0]
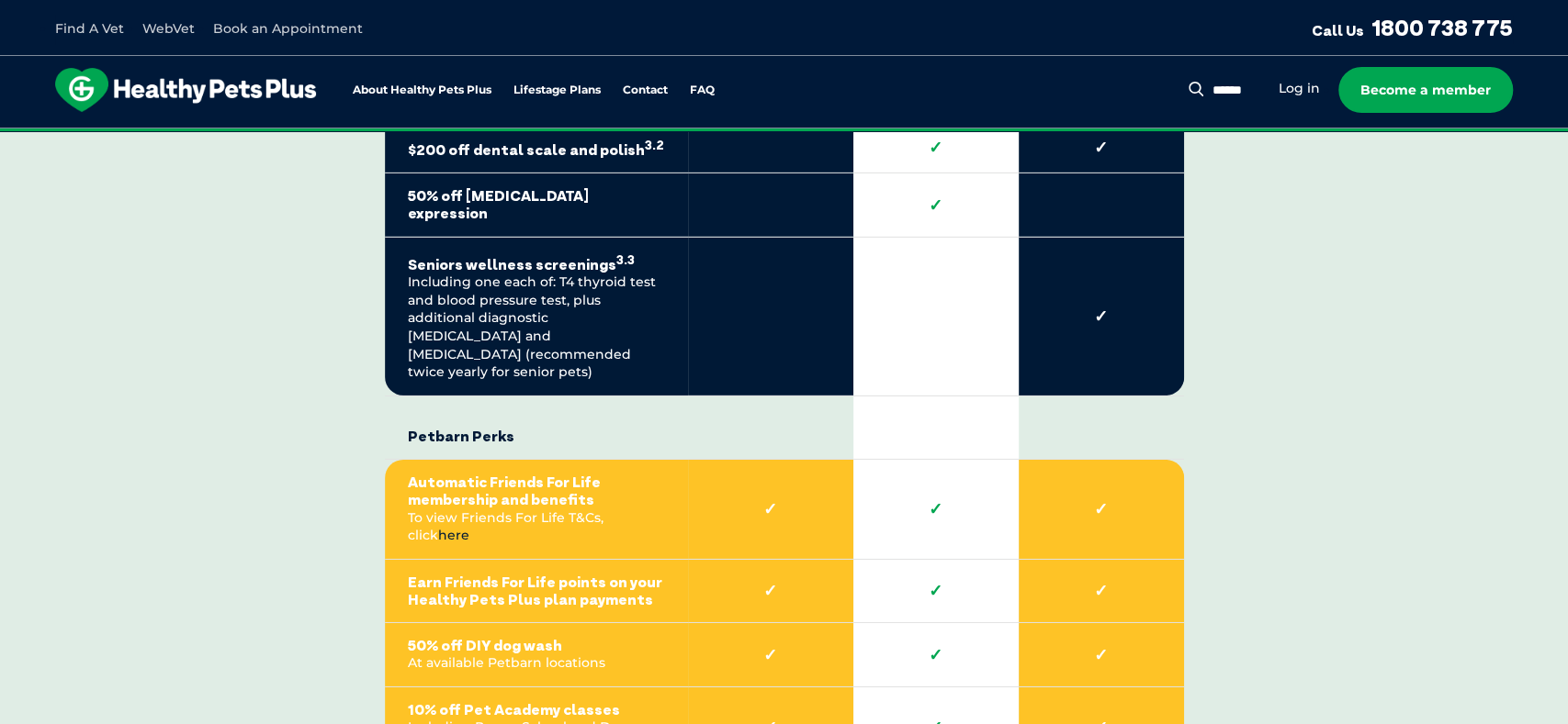
click at [469, 527] on link "here" at bounding box center [453, 536] width 31 height 17
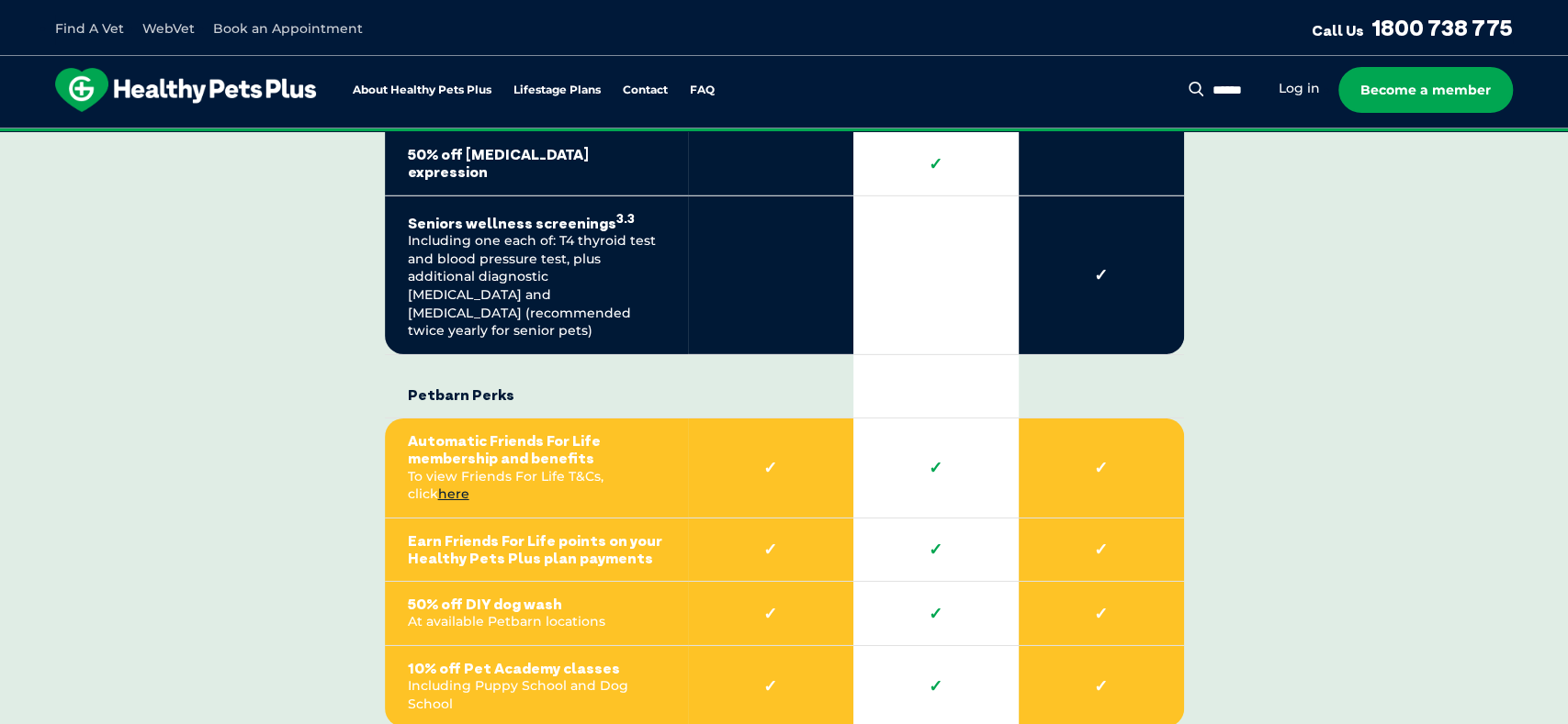
scroll to position [3878, 0]
